Goal: Check status: Check status

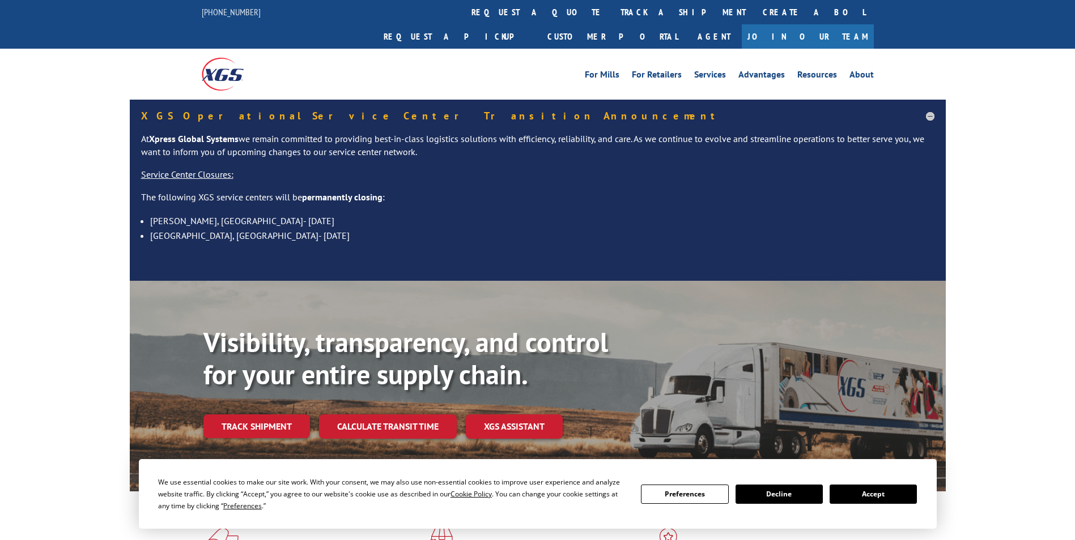
click at [870, 490] on button "Accept" at bounding box center [872, 494] width 87 height 19
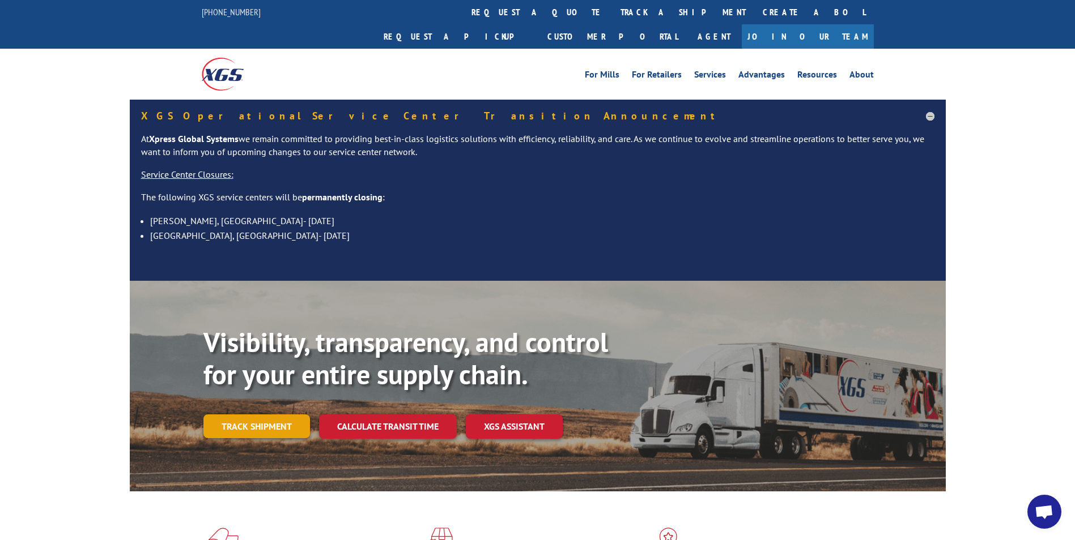
click at [265, 415] on link "Track shipment" at bounding box center [256, 427] width 106 height 24
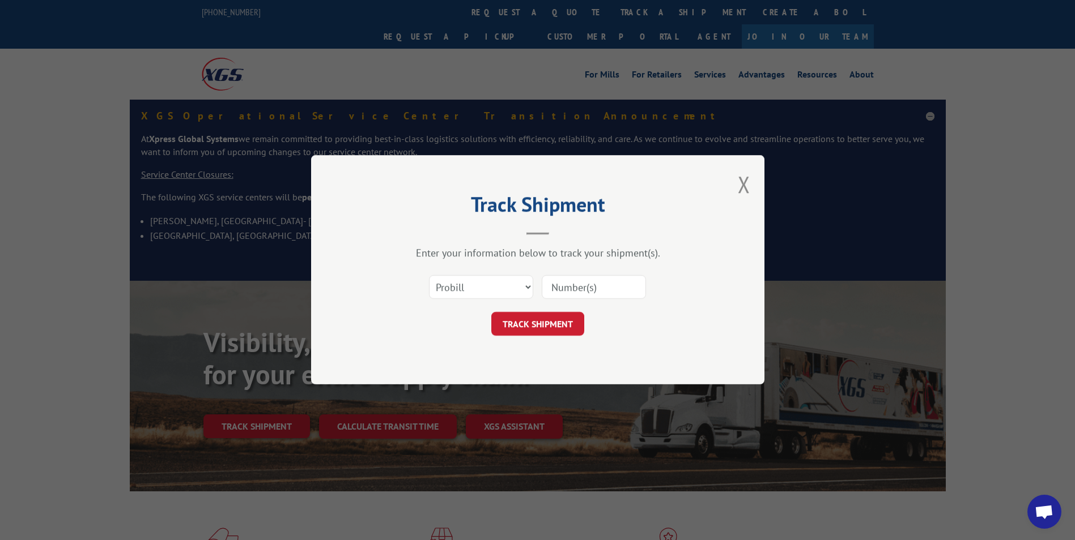
click at [577, 281] on input at bounding box center [594, 288] width 104 height 24
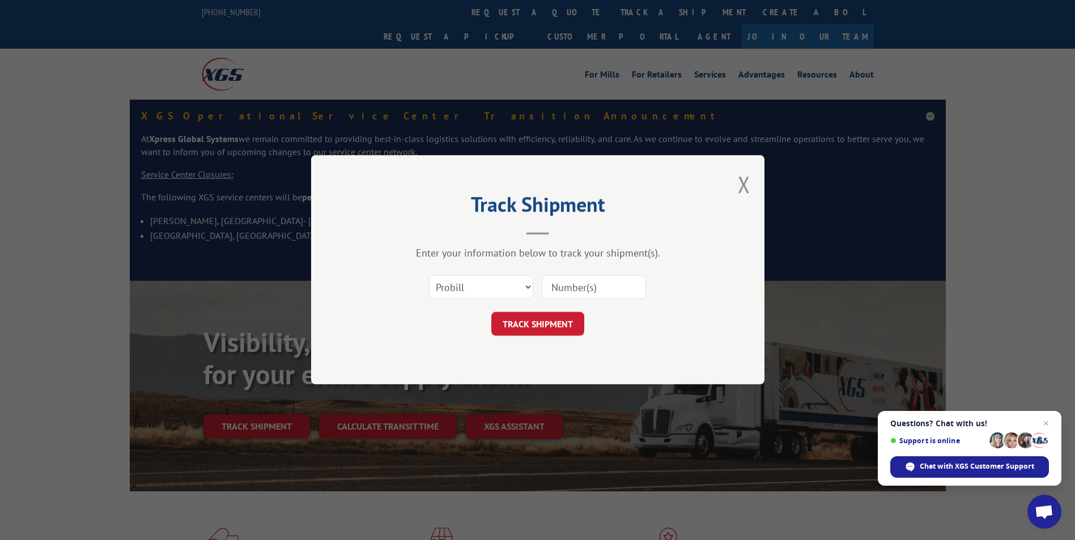
paste input "17467757"
type input "17467757"
click at [546, 333] on button "TRACK SHIPMENT" at bounding box center [537, 325] width 93 height 24
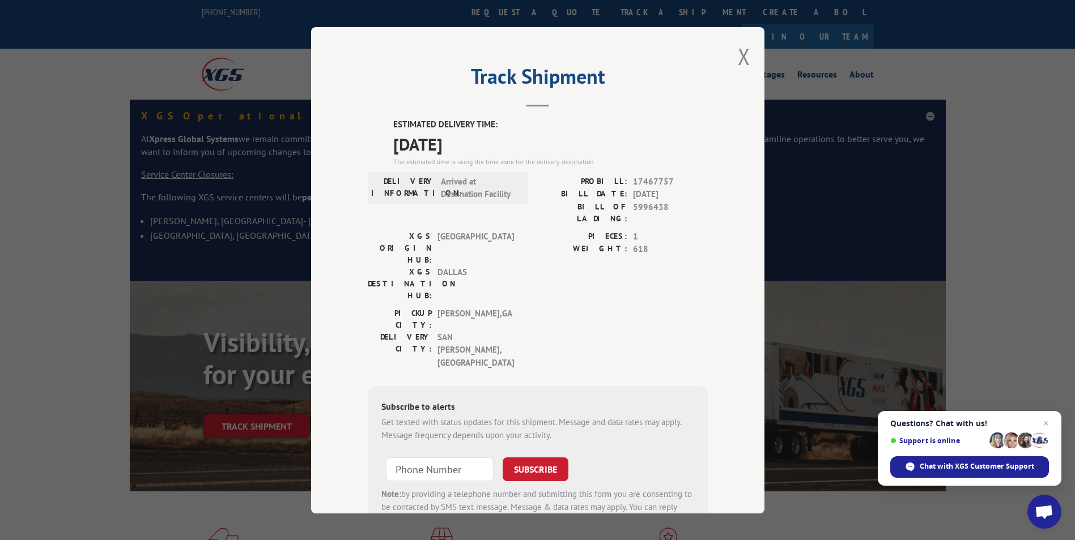
drag, startPoint x: 382, startPoint y: 119, endPoint x: 488, endPoint y: 140, distance: 108.1
click at [488, 140] on div "ESTIMATED DELIVERY TIME: [DATE] The estimated time is using the time zone for t…" at bounding box center [538, 329] width 340 height 422
drag, startPoint x: 488, startPoint y: 140, endPoint x: 456, endPoint y: 142, distance: 31.7
copy div "ESTIMATED DELIVERY TIME: [DATE]"
click at [739, 57] on button "Close modal" at bounding box center [744, 56] width 12 height 30
